Goal: Information Seeking & Learning: Learn about a topic

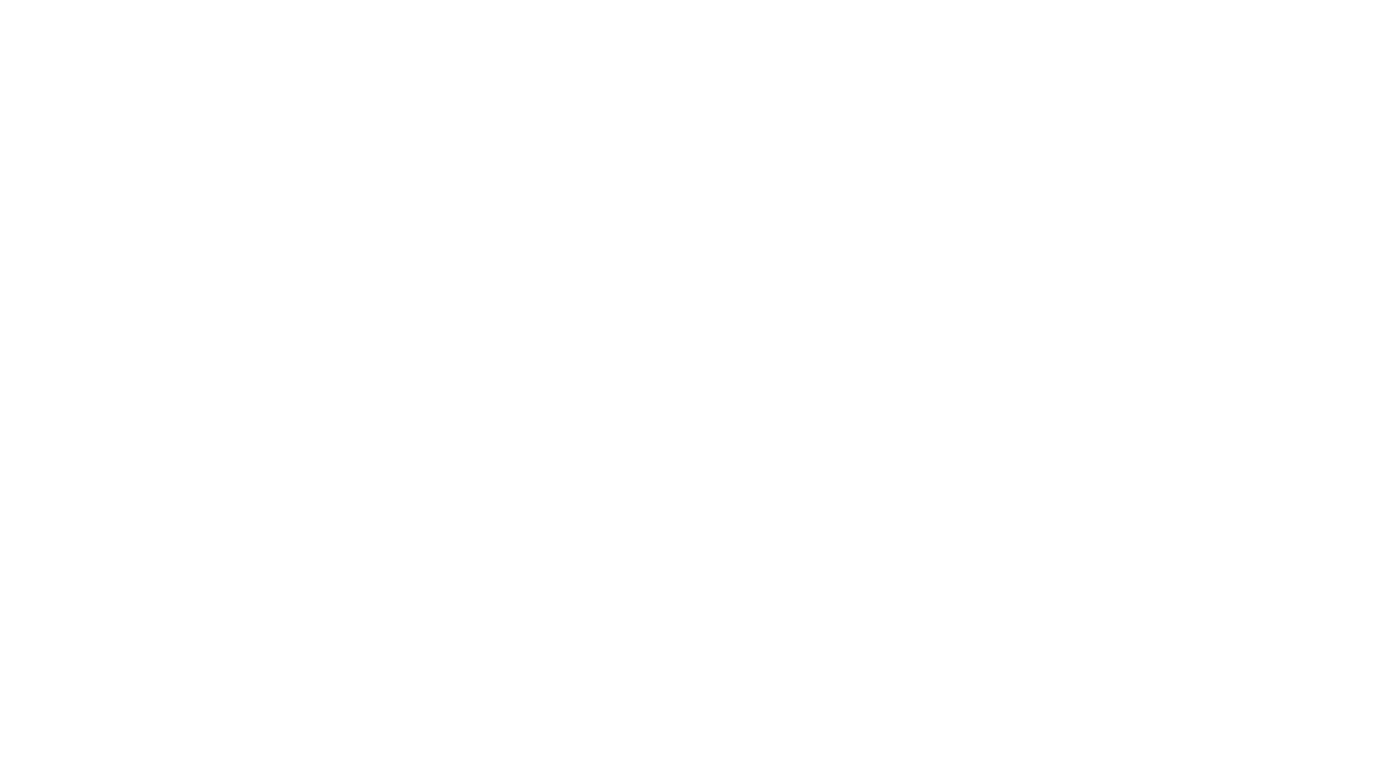
click at [1073, 287] on html "Skip to content Shop Shop LED Neon Glass Neon Mini LEDs Events Light Bar System" at bounding box center [690, 389] width 1380 height 778
click at [1077, 282] on html "Skip to content Shop Shop LED Neon Glass Neon Mini LEDs Events Light Bar System" at bounding box center [690, 389] width 1380 height 778
